Goal: Communication & Community: Answer question/provide support

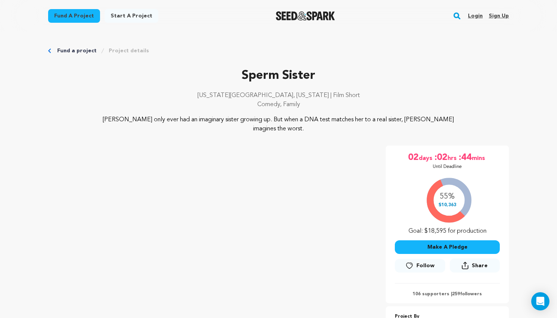
click at [379, 15] on rect "button" at bounding box center [456, 15] width 9 height 9
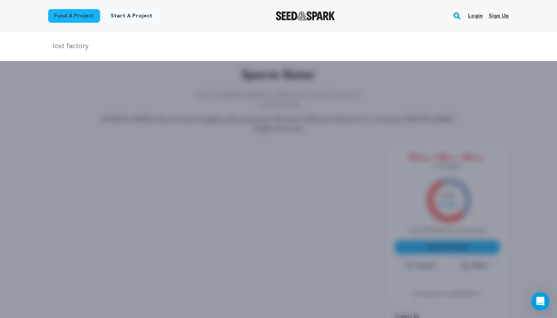
type input "lost factory"
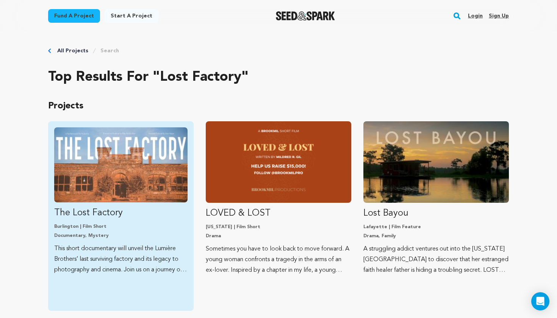
click at [99, 233] on p "Documentary, Mystery" at bounding box center [120, 236] width 133 height 6
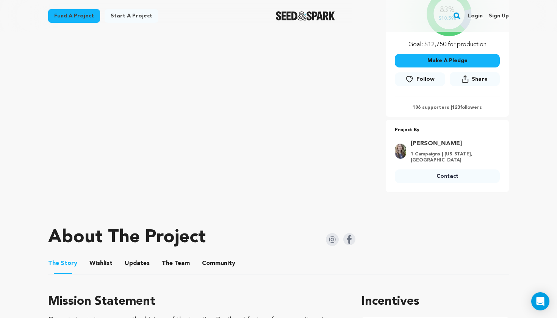
scroll to position [181, 0]
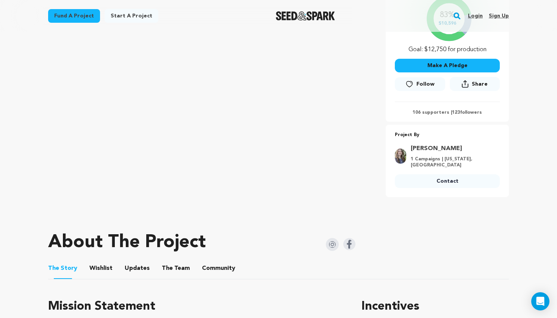
click at [421, 84] on span "Follow" at bounding box center [425, 84] width 18 height 8
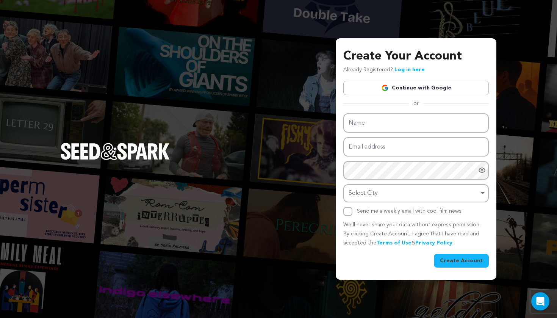
click at [411, 70] on link "Log in here" at bounding box center [409, 69] width 30 height 5
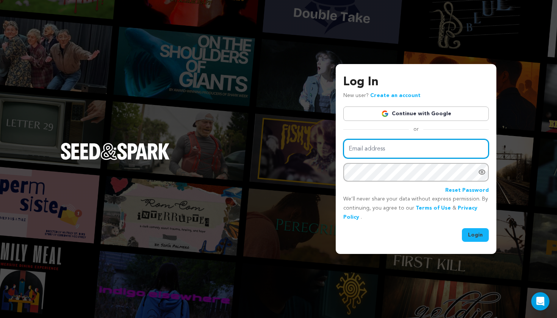
type input "[PERSON_NAME][EMAIL_ADDRESS][DOMAIN_NAME]"
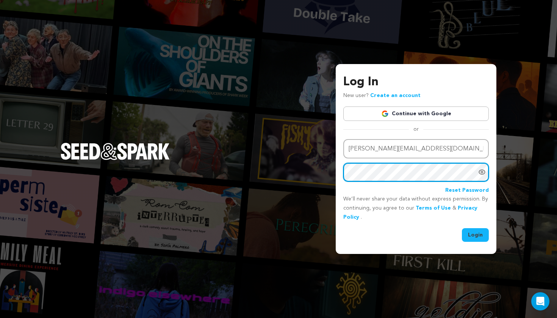
click at [475, 234] on button "Login" at bounding box center [475, 235] width 27 height 14
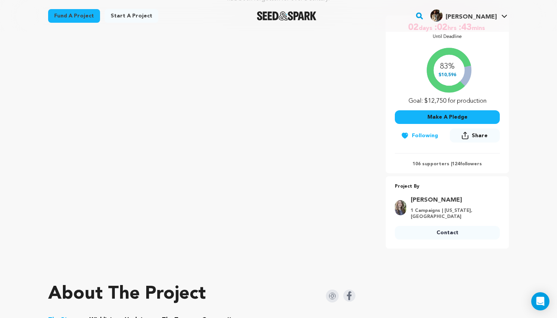
scroll to position [185, 0]
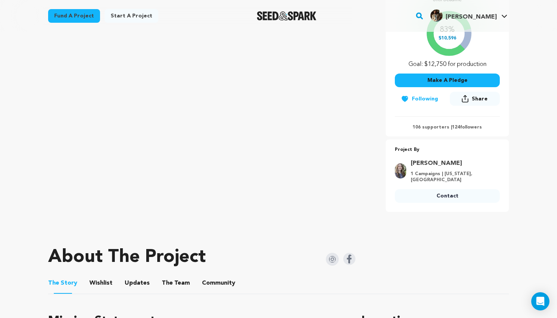
click at [423, 194] on link "Contact" at bounding box center [447, 196] width 105 height 14
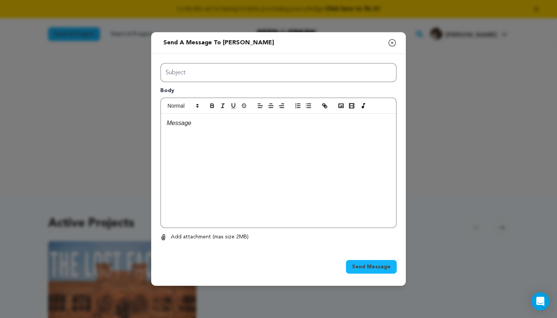
click at [237, 175] on div at bounding box center [278, 171] width 235 height 114
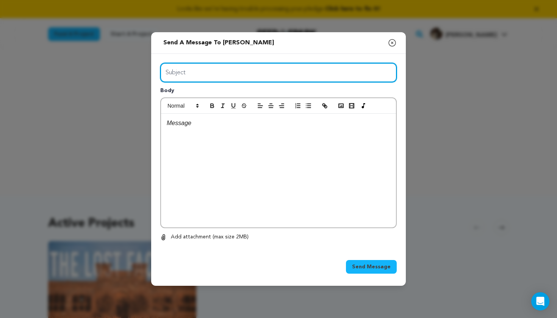
click at [236, 73] on input "Subject" at bounding box center [278, 72] width 236 height 19
type input "V"
type input "Congrats!"
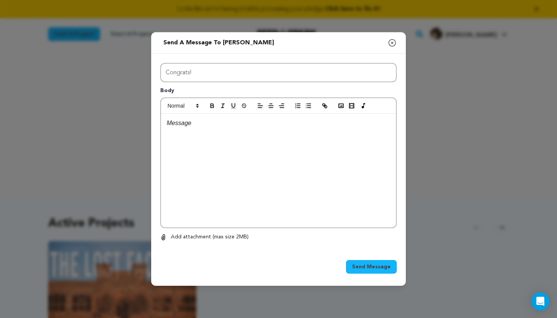
click at [225, 139] on div at bounding box center [278, 171] width 235 height 114
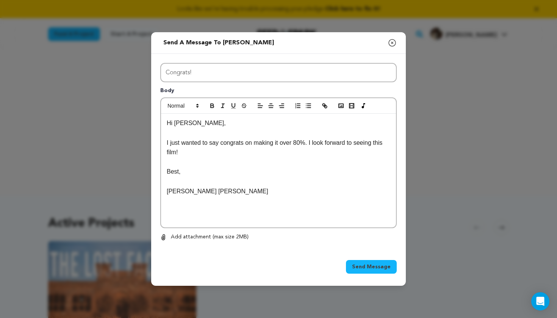
click at [383, 269] on span "Send Message" at bounding box center [371, 267] width 39 height 8
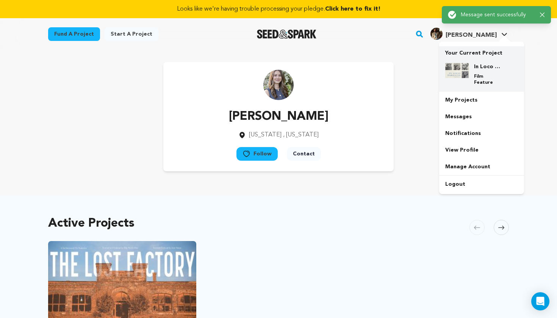
click at [463, 60] on div "In Loco Parentis Film Feature" at bounding box center [481, 74] width 73 height 35
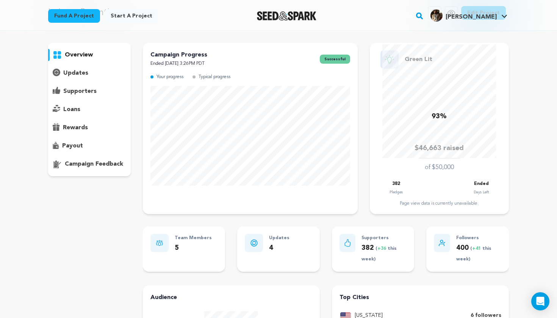
scroll to position [7, 0]
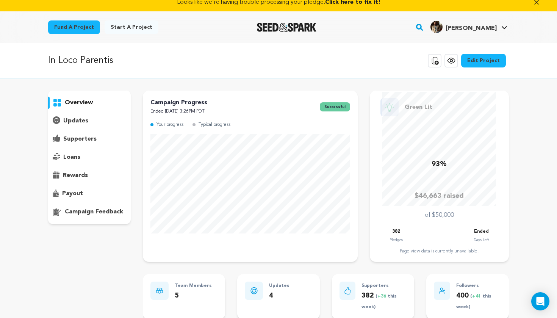
click at [86, 138] on p "supporters" at bounding box center [79, 138] width 33 height 9
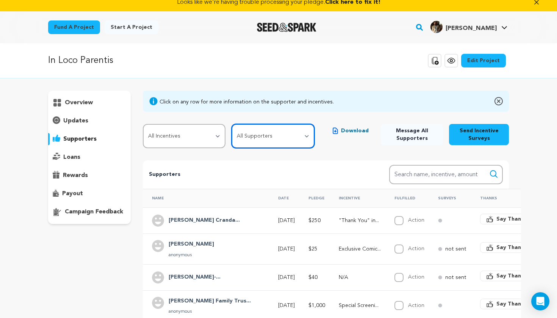
select select "pledge_incomplete"
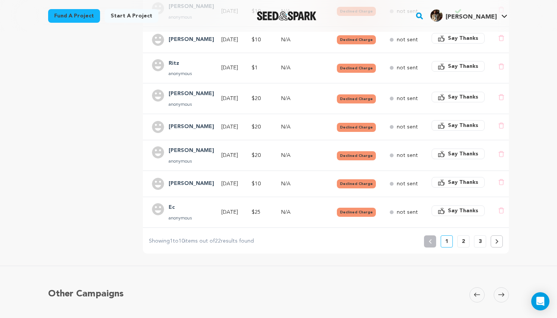
scroll to position [289, 0]
